Goal: Task Accomplishment & Management: Manage account settings

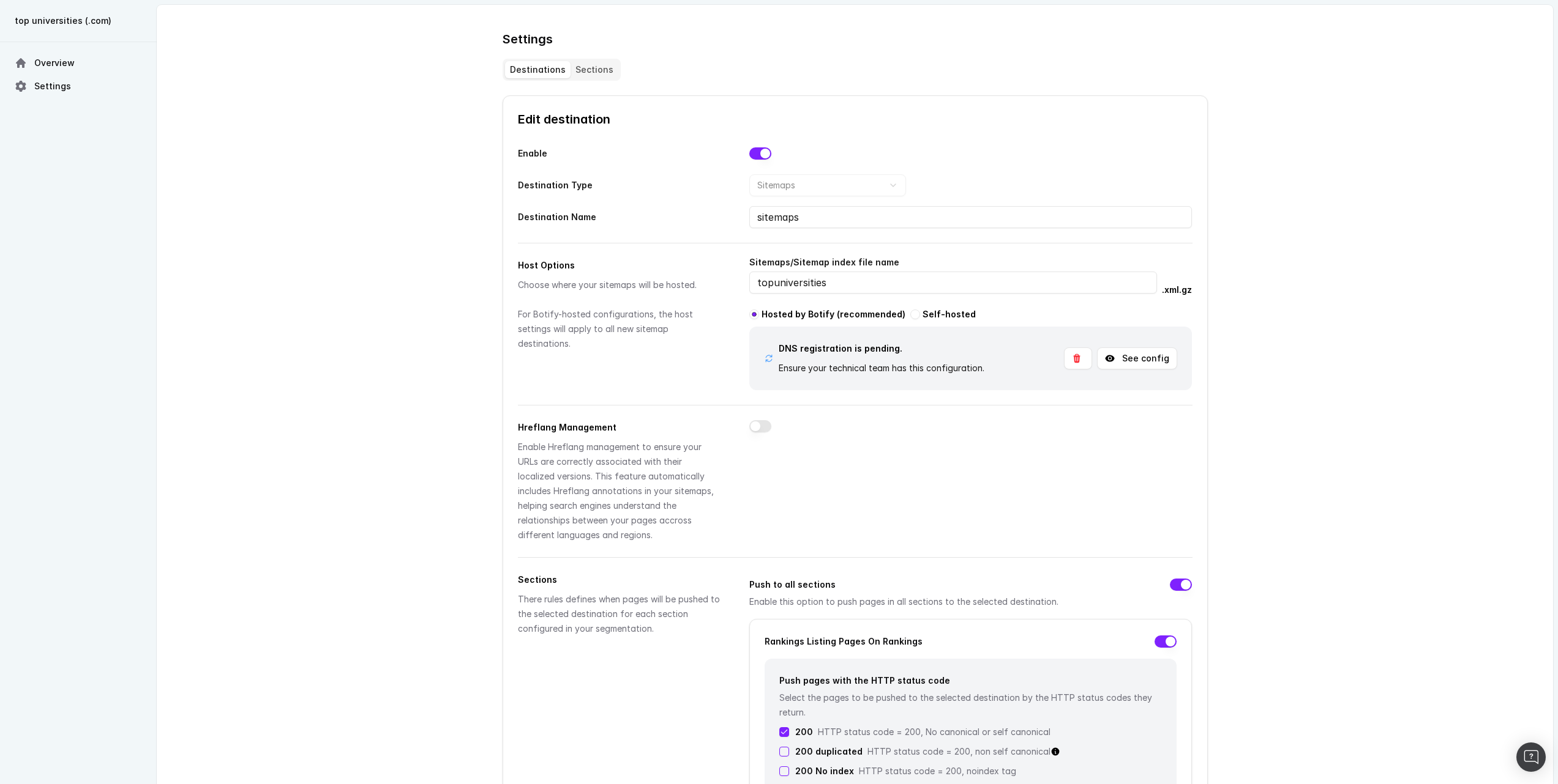
click at [1156, 359] on button "See config" at bounding box center [1137, 358] width 80 height 22
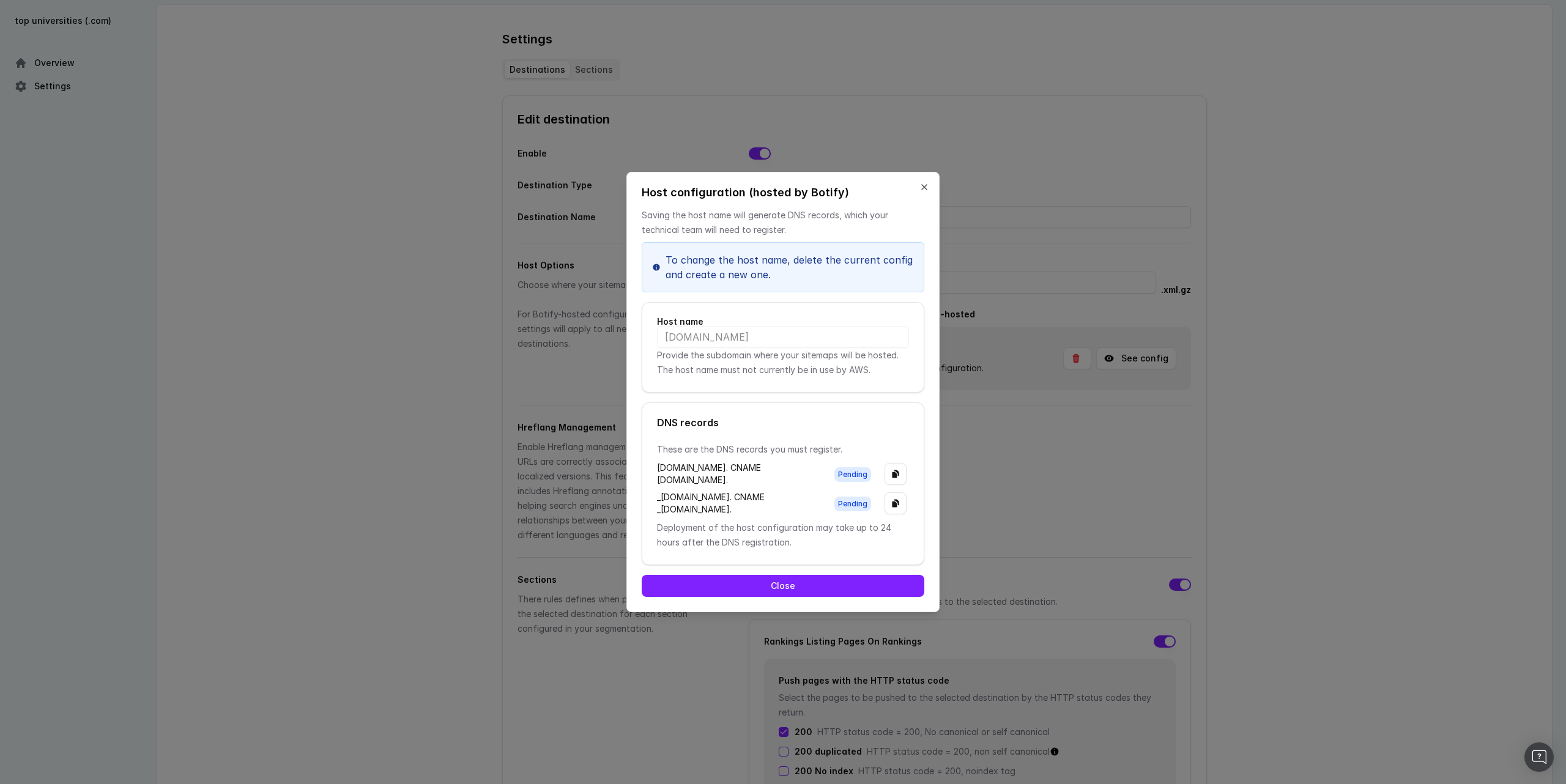
click at [801, 597] on button "Close" at bounding box center [783, 586] width 283 height 22
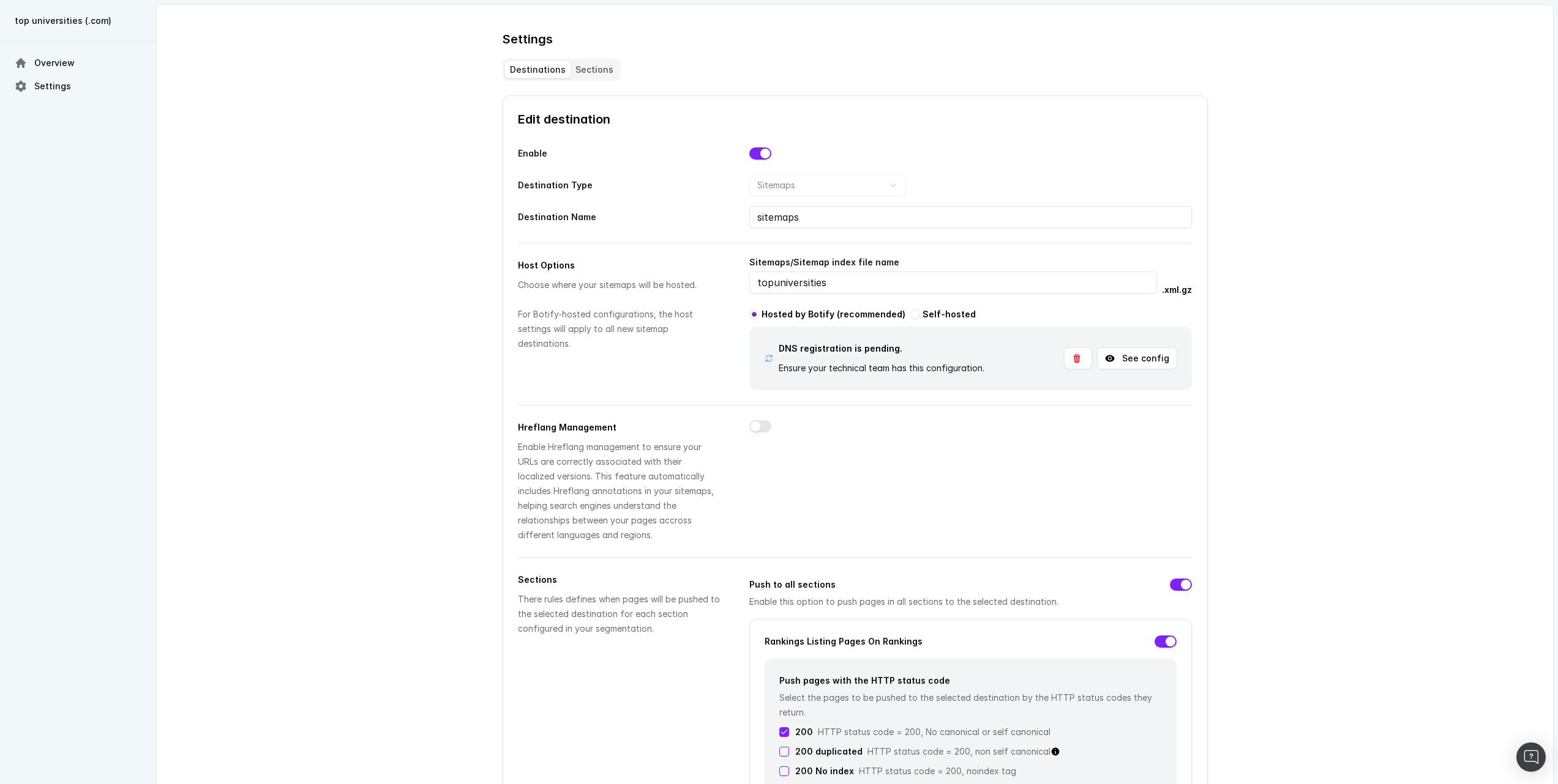
click at [1125, 362] on button "See config" at bounding box center [1137, 358] width 80 height 22
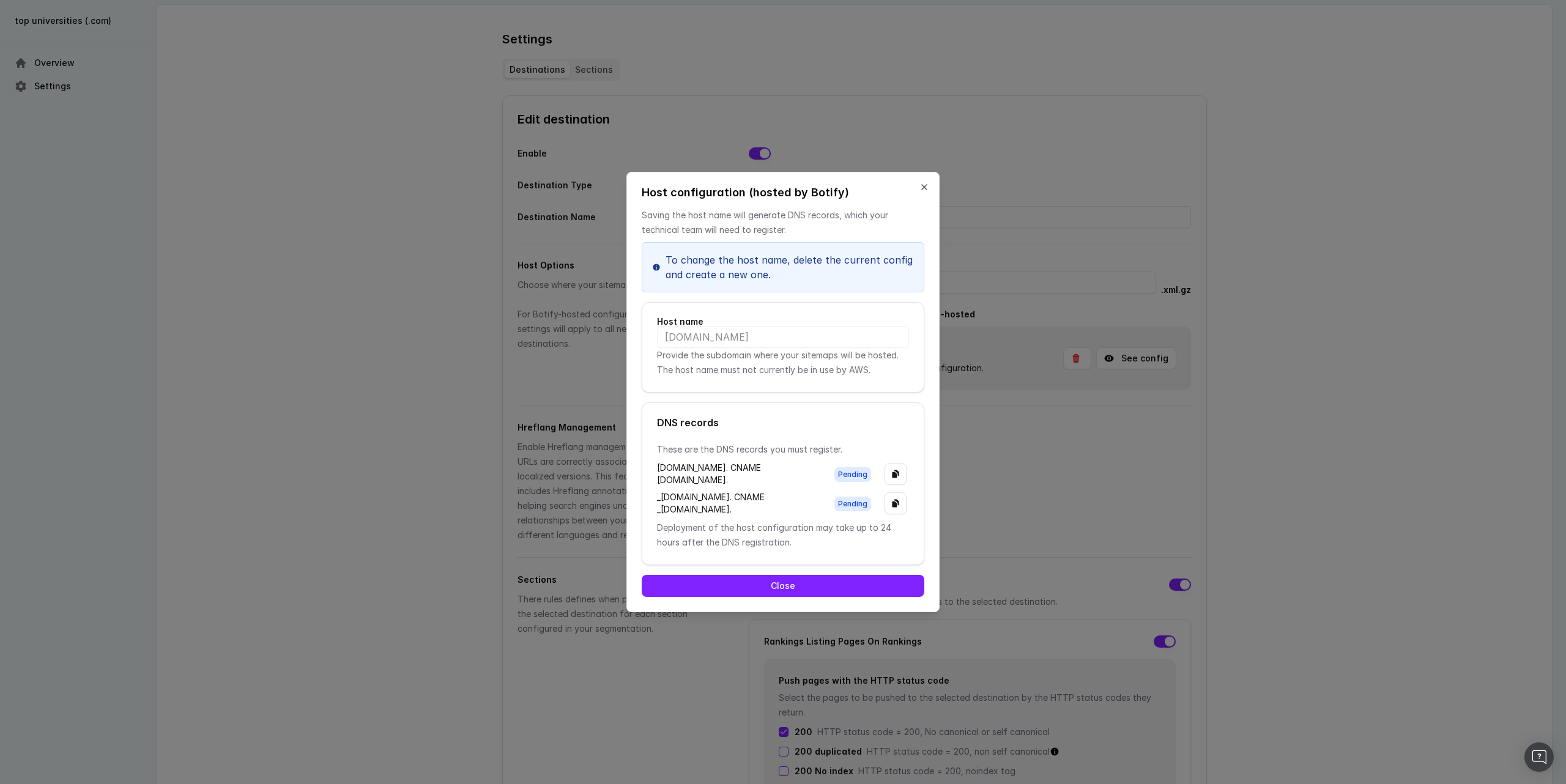
click at [788, 597] on button "Close" at bounding box center [783, 586] width 283 height 22
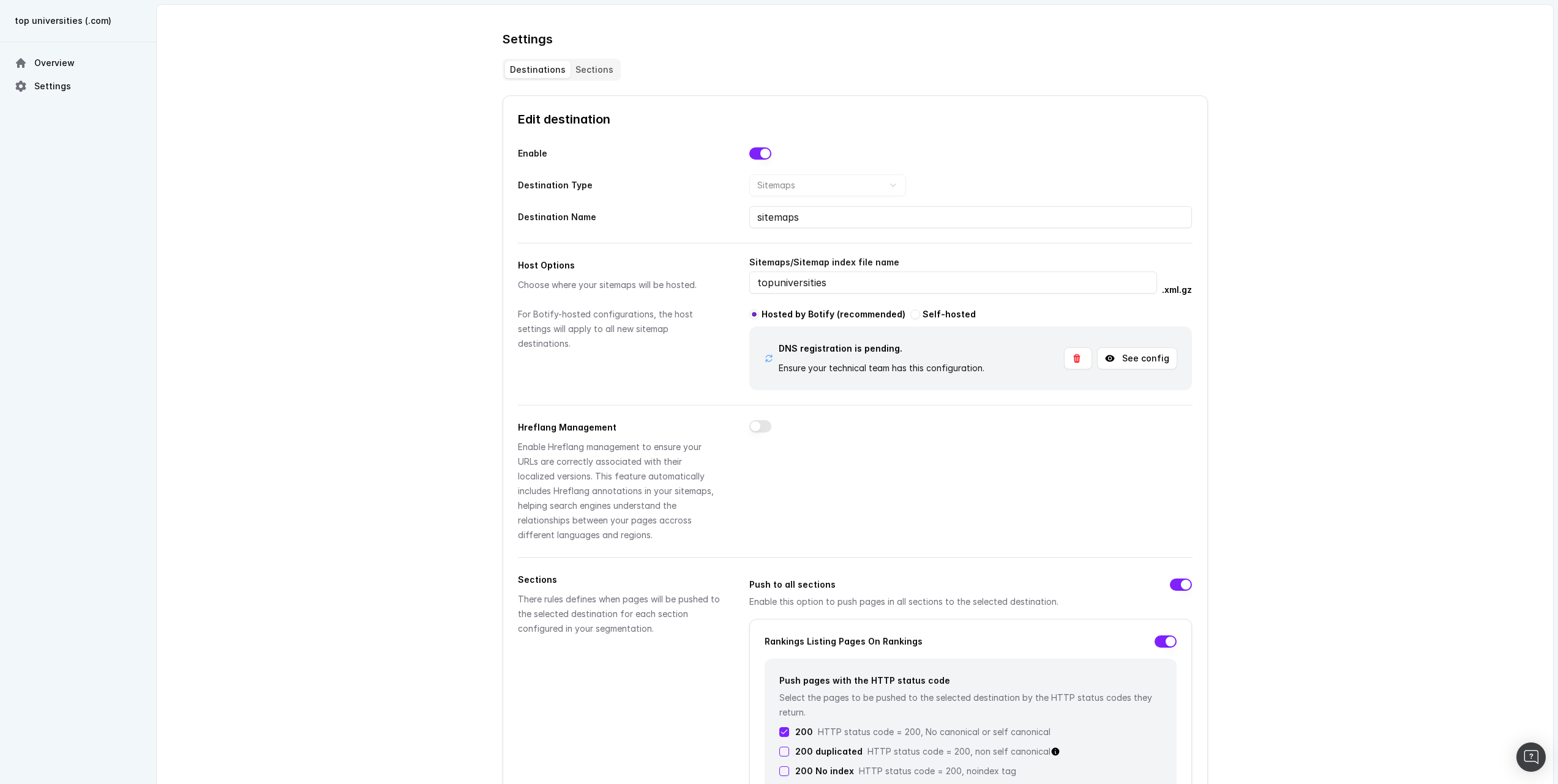
click at [831, 284] on input "topuniversities" at bounding box center [952, 283] width 407 height 22
click at [1136, 362] on button "See config" at bounding box center [1137, 358] width 80 height 22
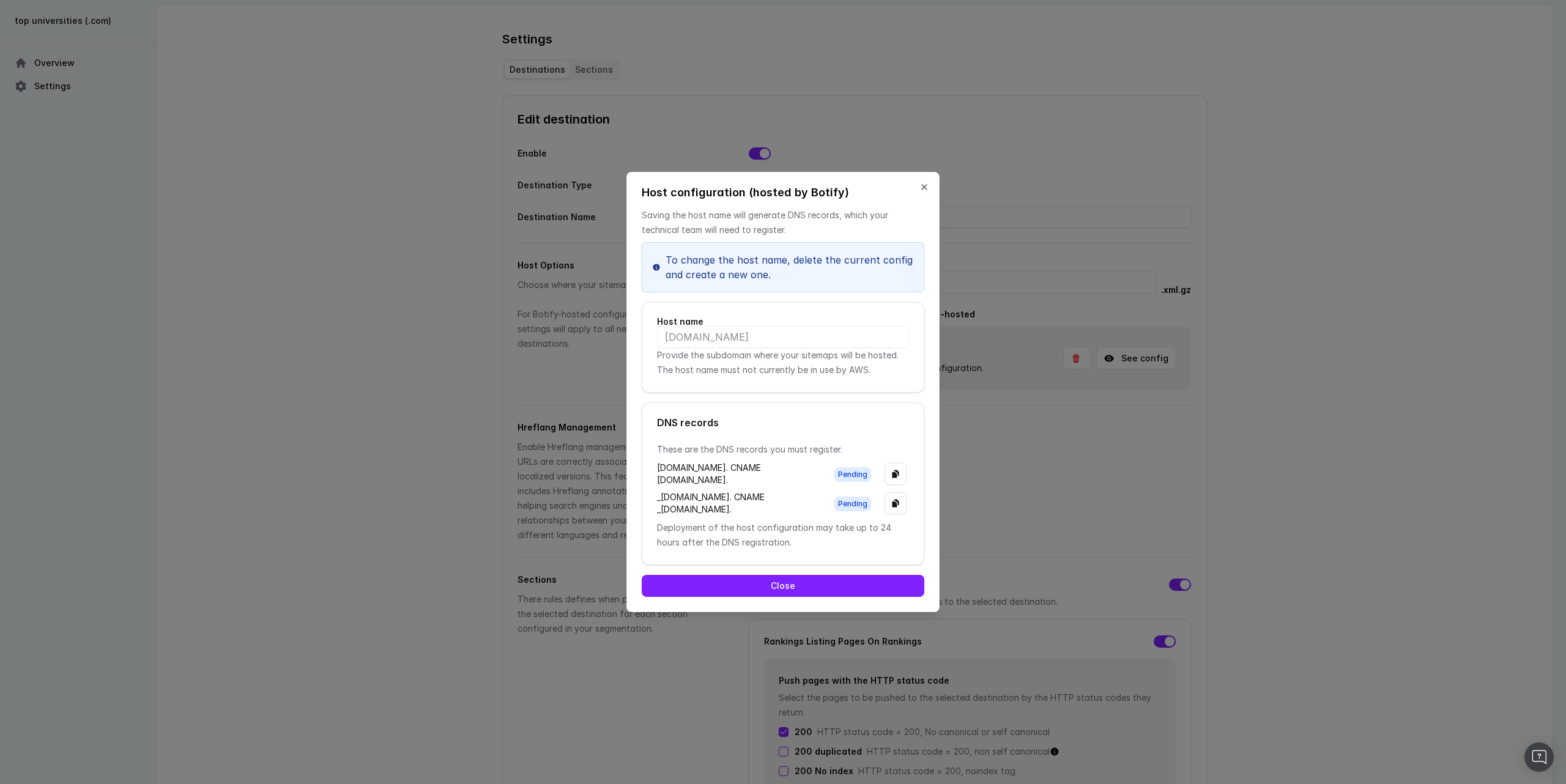
click at [1391, 503] on div at bounding box center [783, 392] width 1566 height 784
